Goal: Navigation & Orientation: Find specific page/section

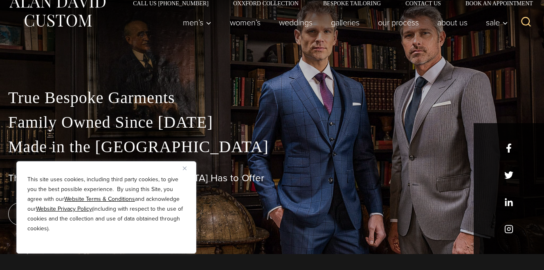
click at [184, 169] on img "Close" at bounding box center [185, 169] width 4 height 4
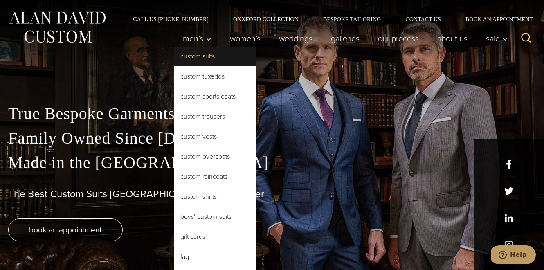
click at [196, 61] on link "Custom Suits" at bounding box center [215, 57] width 82 height 20
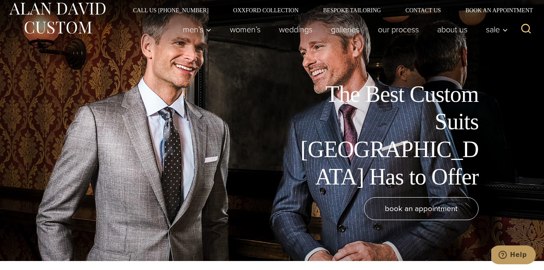
scroll to position [10, 0]
